Goal: Use online tool/utility: Utilize a website feature to perform a specific function

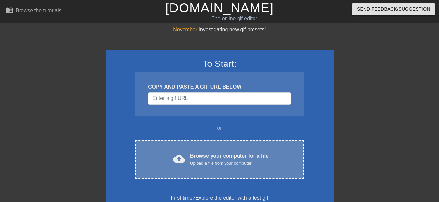
click at [196, 161] on div "Upload a file from your computer" at bounding box center [229, 163] width 78 height 7
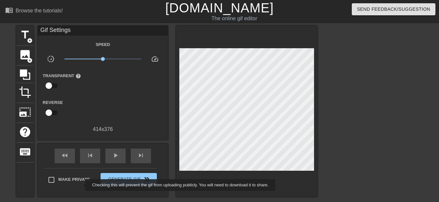
click at [22, 37] on span "title" at bounding box center [25, 35] width 12 height 12
click at [51, 179] on input "Make Private" at bounding box center [52, 180] width 14 height 14
checkbox input "true"
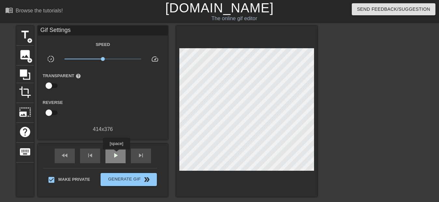
click at [116, 154] on span "play_arrow" at bounding box center [116, 155] width 8 height 8
click at [26, 76] on icon at bounding box center [25, 74] width 10 height 10
click at [288, 170] on div at bounding box center [246, 111] width 141 height 171
click at [305, 170] on div at bounding box center [246, 111] width 141 height 171
click at [23, 78] on icon at bounding box center [25, 74] width 10 height 10
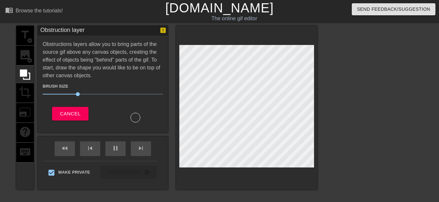
click at [328, 164] on div "title add_circle image add_circle crop photo_size_select_large help keyboard Ob…" at bounding box center [219, 123] width 439 height 195
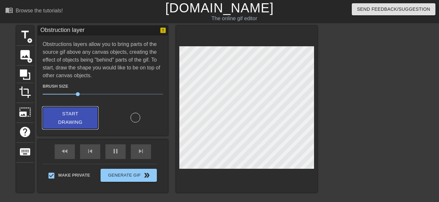
click at [77, 115] on span "Start Drawing" at bounding box center [70, 117] width 40 height 17
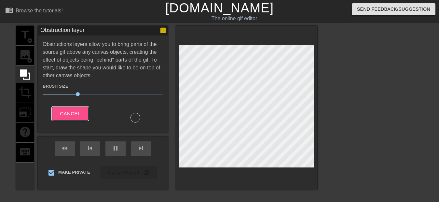
click at [81, 114] on button "Cancel" at bounding box center [70, 114] width 36 height 14
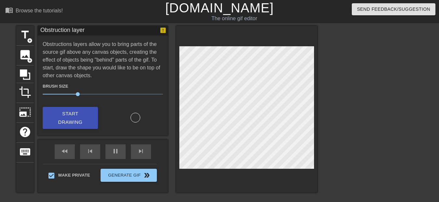
click at [136, 119] on div at bounding box center [135, 118] width 10 height 10
click at [26, 77] on icon at bounding box center [25, 74] width 12 height 12
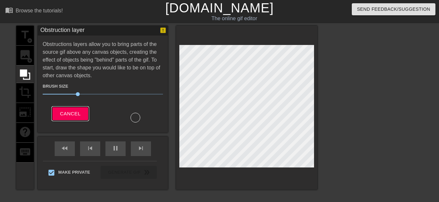
click at [79, 114] on span "Cancel" at bounding box center [70, 113] width 20 height 8
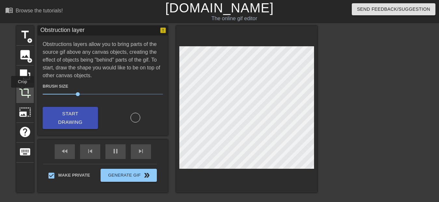
click at [22, 92] on span "crop" at bounding box center [25, 92] width 12 height 12
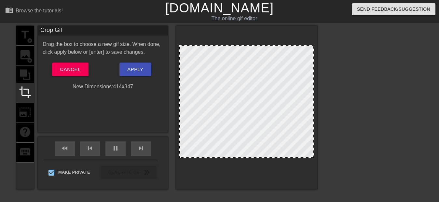
drag, startPoint x: 207, startPoint y: 166, endPoint x: 207, endPoint y: 157, distance: 9.4
click at [128, 72] on span "Apply" at bounding box center [135, 69] width 16 height 8
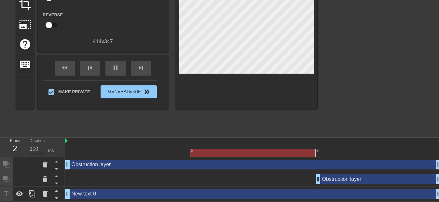
scroll to position [88, 0]
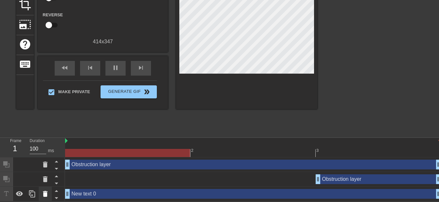
click at [46, 194] on icon at bounding box center [45, 194] width 5 height 6
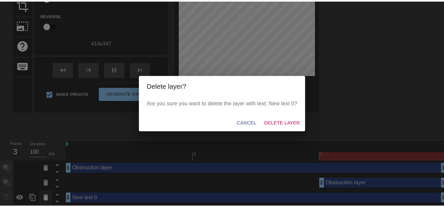
scroll to position [83, 0]
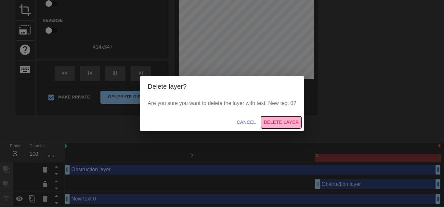
click at [274, 124] on span "Delete Layer" at bounding box center [281, 122] width 35 height 8
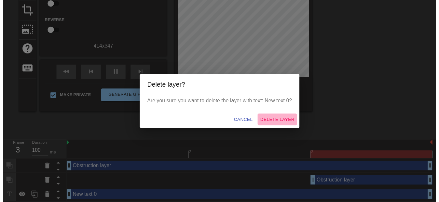
scroll to position [74, 0]
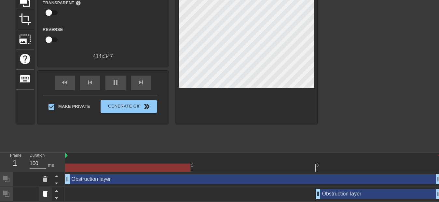
click at [44, 193] on icon at bounding box center [45, 194] width 5 height 6
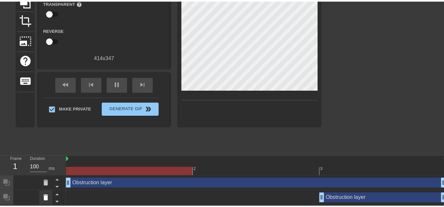
scroll to position [68, 0]
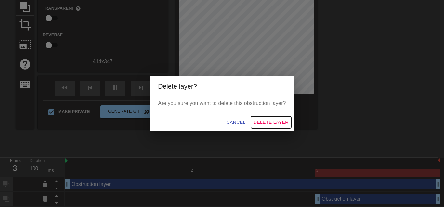
click at [266, 122] on span "Delete Layer" at bounding box center [271, 122] width 35 height 8
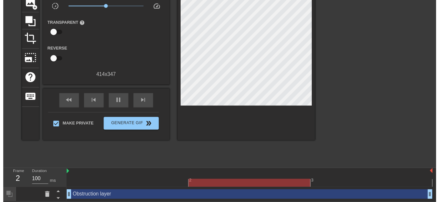
scroll to position [59, 0]
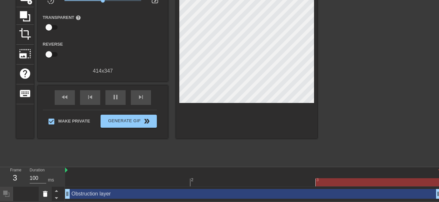
click at [44, 191] on icon at bounding box center [45, 194] width 8 height 8
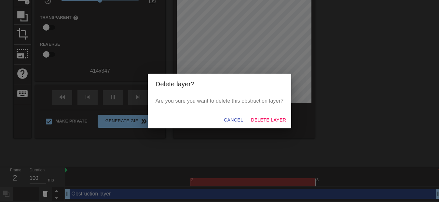
scroll to position [53, 0]
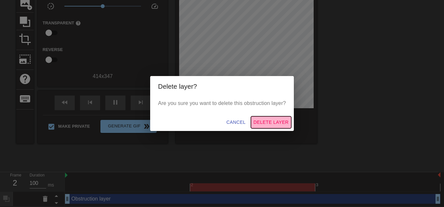
click at [263, 122] on span "Delete Layer" at bounding box center [271, 122] width 35 height 8
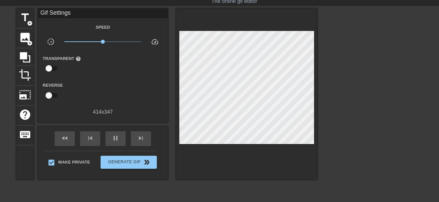
scroll to position [0, 0]
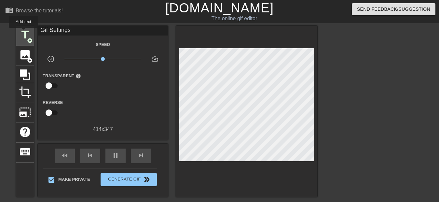
click at [23, 32] on span "title" at bounding box center [25, 35] width 12 height 12
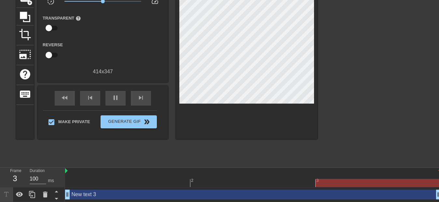
scroll to position [59, 0]
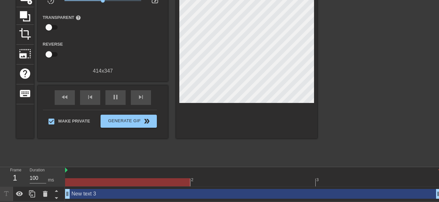
drag, startPoint x: 69, startPoint y: 194, endPoint x: 107, endPoint y: 193, distance: 37.4
click at [46, 193] on icon at bounding box center [45, 194] width 5 height 6
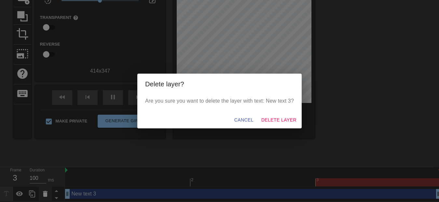
scroll to position [53, 0]
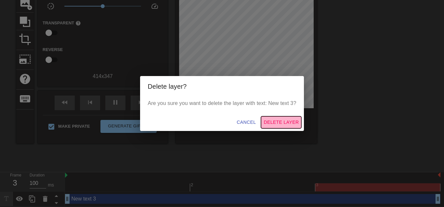
click at [276, 121] on span "Delete Layer" at bounding box center [281, 122] width 35 height 8
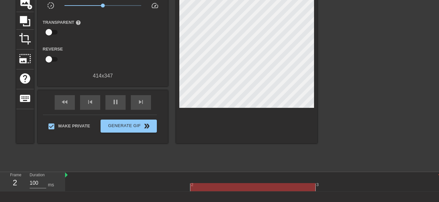
scroll to position [0, 0]
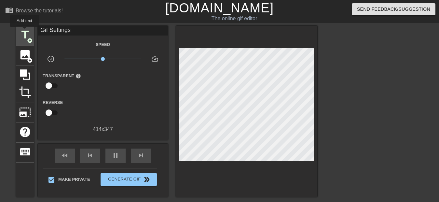
click at [24, 31] on span "title" at bounding box center [25, 35] width 12 height 12
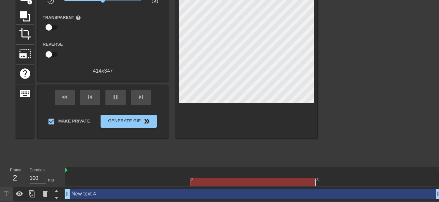
scroll to position [59, 0]
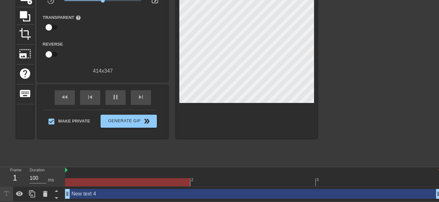
drag, startPoint x: 68, startPoint y: 194, endPoint x: 102, endPoint y: 194, distance: 34.1
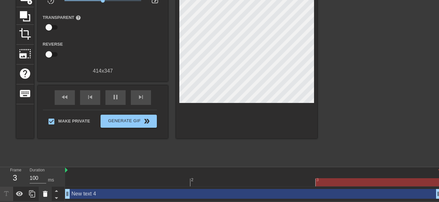
click at [44, 194] on icon at bounding box center [45, 194] width 5 height 6
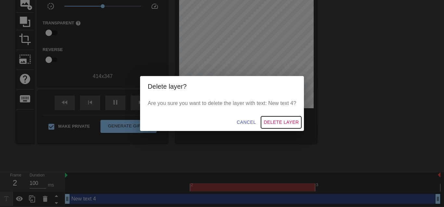
click at [270, 123] on span "Delete Layer" at bounding box center [281, 122] width 35 height 8
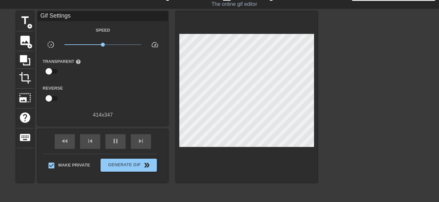
scroll to position [0, 0]
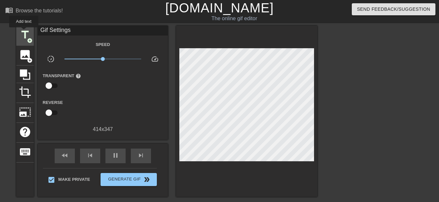
click at [24, 32] on span "title" at bounding box center [25, 35] width 12 height 12
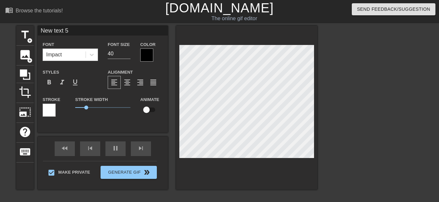
click at [66, 30] on input "New text 5" at bounding box center [103, 31] width 130 height 10
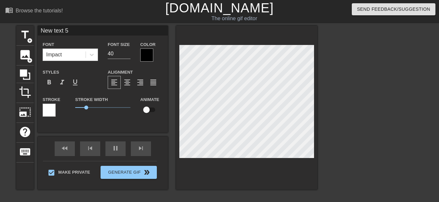
click at [71, 29] on input "New text 5" at bounding box center [103, 31] width 130 height 10
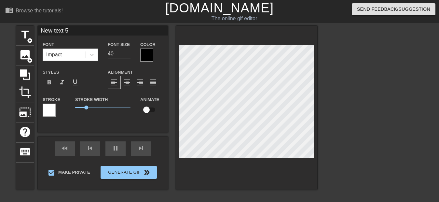
click at [71, 29] on input "New text 5" at bounding box center [103, 31] width 130 height 10
paste input "[DEMOGRAPHIC_DATA]"
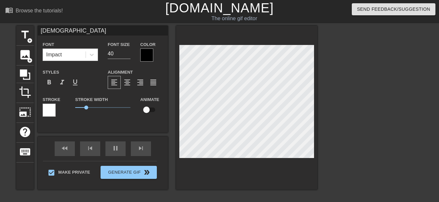
type input "[DEMOGRAPHIC_DATA]"
click at [147, 57] on div at bounding box center [146, 54] width 13 height 13
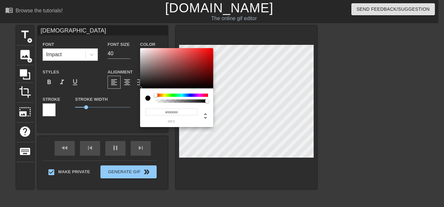
click at [171, 95] on div at bounding box center [182, 95] width 52 height 3
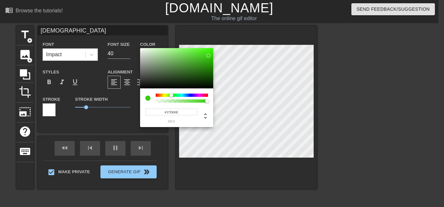
click at [208, 56] on div at bounding box center [176, 68] width 73 height 40
type input "55"
type input "0.95"
click at [205, 101] on div at bounding box center [205, 101] width 4 height 4
type input "14"
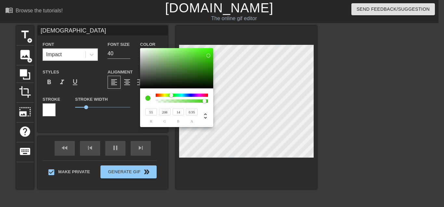
type input "31"
type input "208"
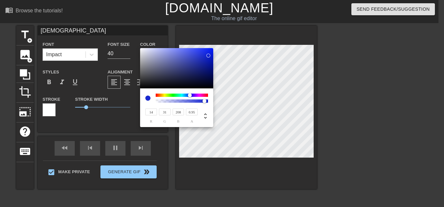
click at [190, 95] on div at bounding box center [182, 95] width 52 height 3
type input "208"
type input "14"
type input "94"
click at [205, 94] on div at bounding box center [182, 95] width 52 height 3
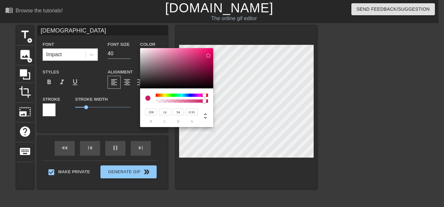
type input "14"
type input "74"
type input "208"
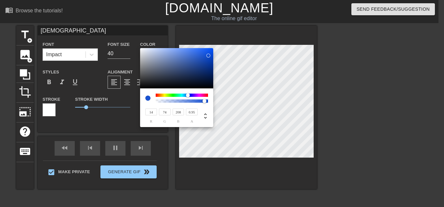
click at [188, 96] on div at bounding box center [182, 95] width 52 height 3
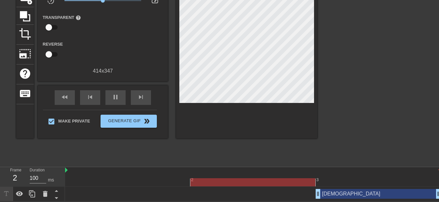
scroll to position [59, 0]
drag, startPoint x: 317, startPoint y: 193, endPoint x: 258, endPoint y: 190, distance: 58.9
click at [258, 190] on div "دينا drag_handle drag_handle" at bounding box center [253, 194] width 376 height 10
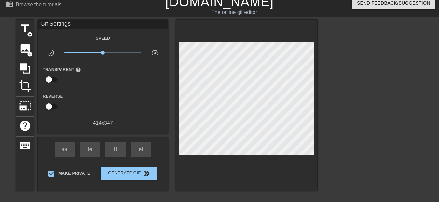
scroll to position [0, 0]
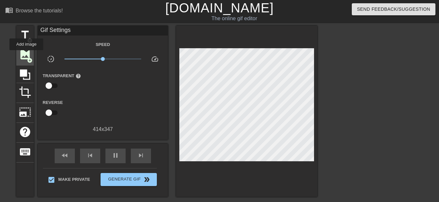
click at [26, 55] on span "image" at bounding box center [25, 54] width 12 height 12
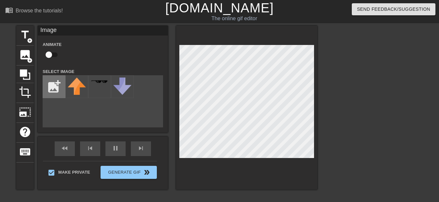
click at [55, 87] on input "file" at bounding box center [54, 86] width 22 height 22
type input "C:\fakepath\dae13318ac0f870165125c1f382adfaf.gif"
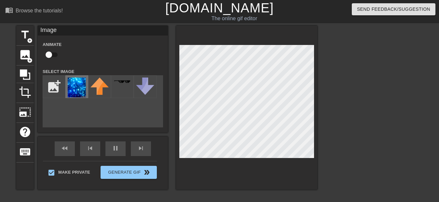
click at [76, 91] on img at bounding box center [77, 87] width 18 height 20
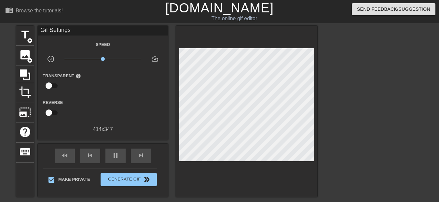
click at [438, 201] on html "menu_book Browse the tutorials! [DOMAIN_NAME] The online gif editor Send Feedba…" at bounding box center [219, 137] width 439 height 274
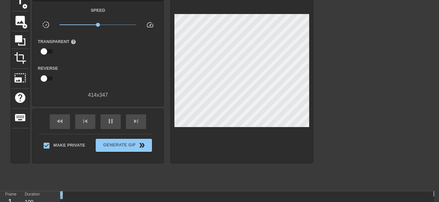
scroll to position [74, 6]
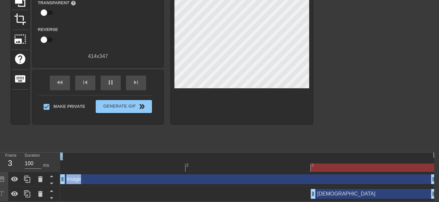
click at [434, 201] on html "menu_book Browse the tutorials! [DOMAIN_NAME] The online gif editor Send Feedba…" at bounding box center [214, 64] width 439 height 274
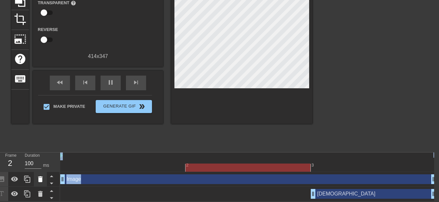
click at [41, 181] on icon at bounding box center [40, 179] width 5 height 6
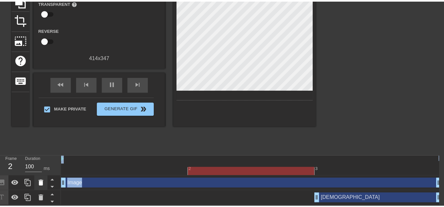
scroll to position [68, 0]
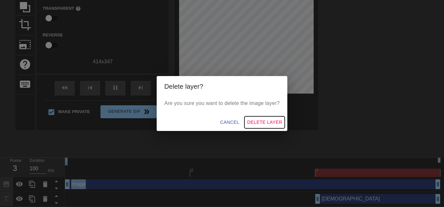
click at [260, 121] on span "Delete Layer" at bounding box center [264, 122] width 35 height 8
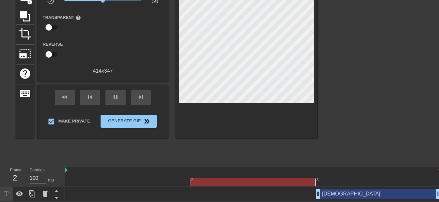
scroll to position [0, 0]
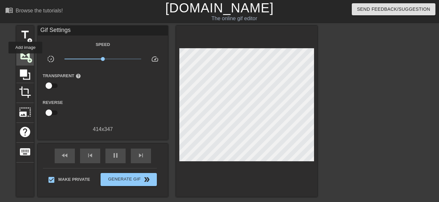
click at [25, 58] on span "image" at bounding box center [25, 54] width 12 height 12
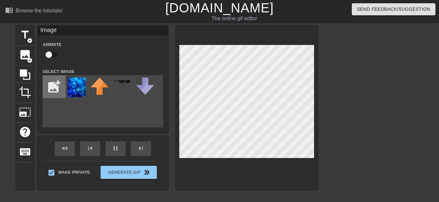
click at [55, 88] on input "file" at bounding box center [54, 86] width 22 height 22
type input "C:\fakepath\60a894d0d0645820adff8e1eea790e93.gif"
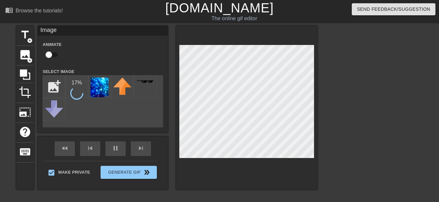
click at [78, 111] on div "add_photo_alternate 17 %" at bounding box center [103, 101] width 120 height 52
click at [78, 111] on div "add_photo_alternate 28 %" at bounding box center [103, 101] width 120 height 52
click at [78, 111] on div "add_photo_alternate 46 %" at bounding box center [103, 101] width 120 height 52
click at [78, 111] on div "add_photo_alternate 73 %" at bounding box center [103, 101] width 120 height 52
click at [77, 111] on div "add_photo_alternate 84 %" at bounding box center [103, 101] width 120 height 52
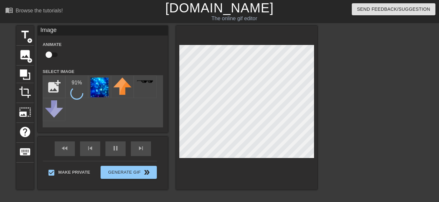
click at [77, 111] on div "add_photo_alternate 91 %" at bounding box center [103, 101] width 120 height 52
click at [78, 95] on img at bounding box center [77, 90] width 18 height 27
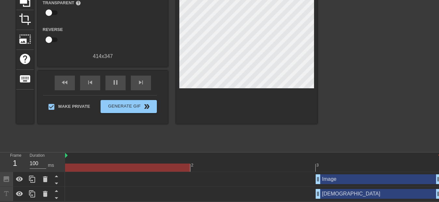
scroll to position [74, 0]
drag, startPoint x: 319, startPoint y: 181, endPoint x: 275, endPoint y: 177, distance: 43.8
click at [275, 177] on div "Image drag_handle drag_handle" at bounding box center [253, 179] width 376 height 10
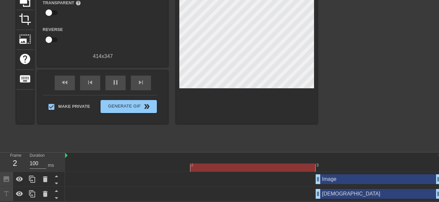
drag, startPoint x: 317, startPoint y: 178, endPoint x: 275, endPoint y: 176, distance: 42.4
click at [275, 176] on div "Image drag_handle drag_handle" at bounding box center [253, 179] width 376 height 10
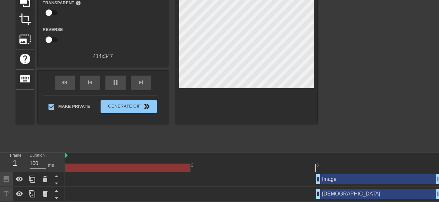
drag, startPoint x: 436, startPoint y: 178, endPoint x: 403, endPoint y: 176, distance: 32.9
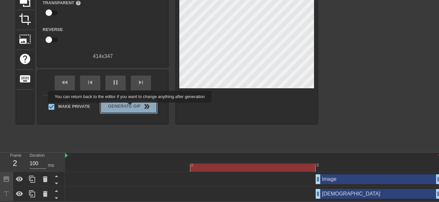
click at [131, 107] on span "Generate Gif double_arrow" at bounding box center [128, 106] width 51 height 8
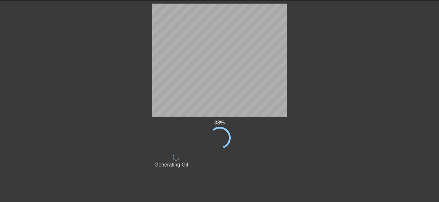
scroll to position [22, 0]
click at [99, 3] on div "menu_book Browse the tutorials! [DOMAIN_NAME] The online gif editor Send Feedba…" at bounding box center [219, 88] width 439 height 221
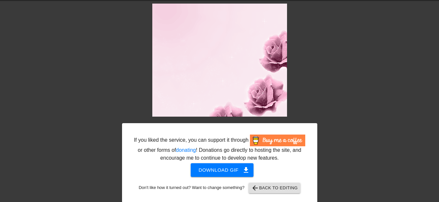
scroll to position [26, 0]
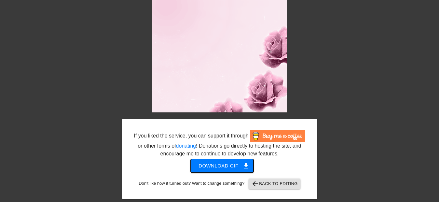
click at [216, 165] on span "Download gif get_app" at bounding box center [221, 165] width 47 height 8
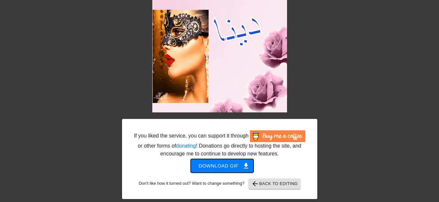
click at [217, 166] on span "Download gif get_app" at bounding box center [221, 165] width 47 height 8
